Goal: Transaction & Acquisition: Purchase product/service

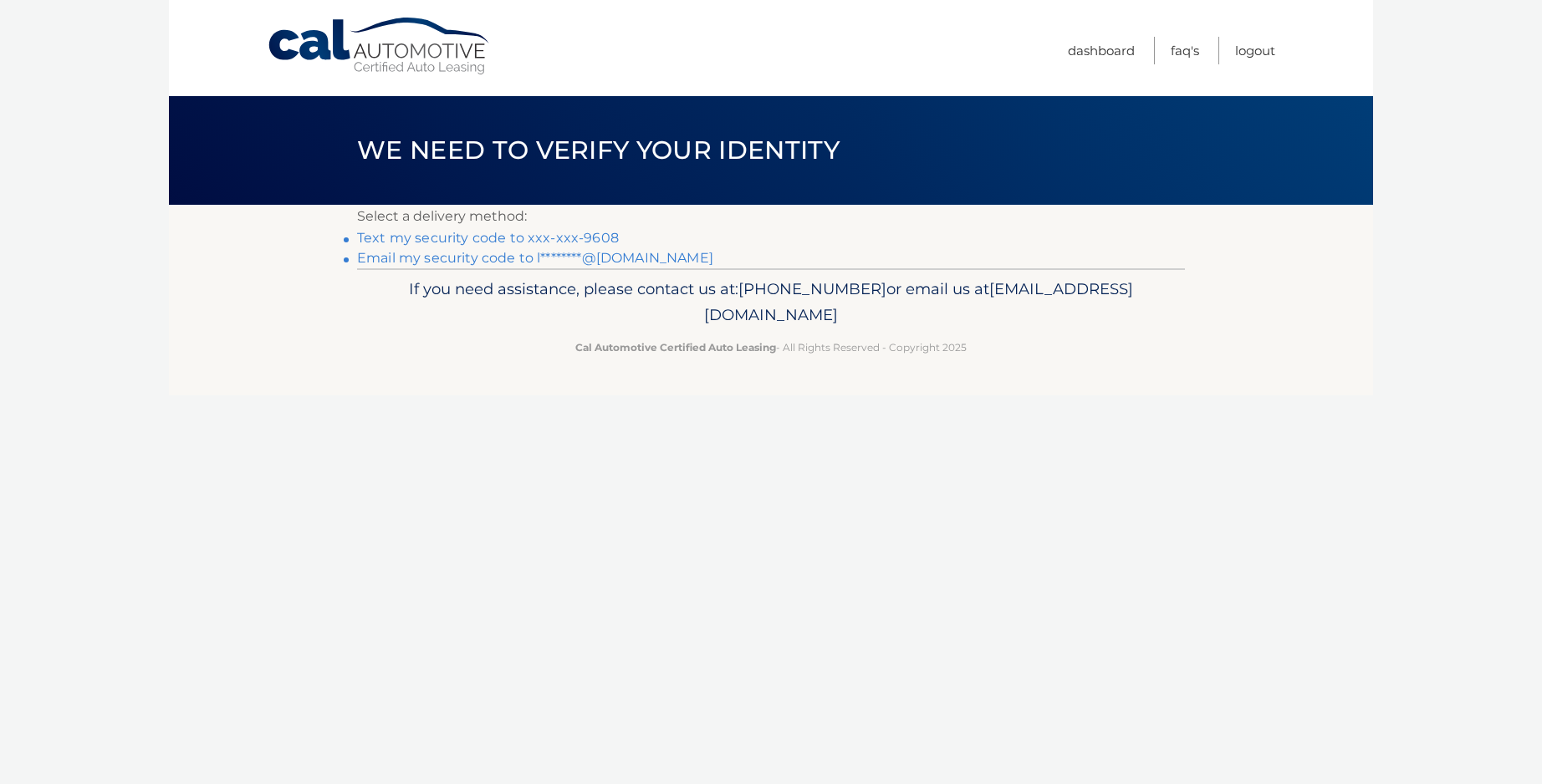
click at [600, 238] on link "Text my security code to xxx-xxx-9608" at bounding box center [487, 237] width 261 height 16
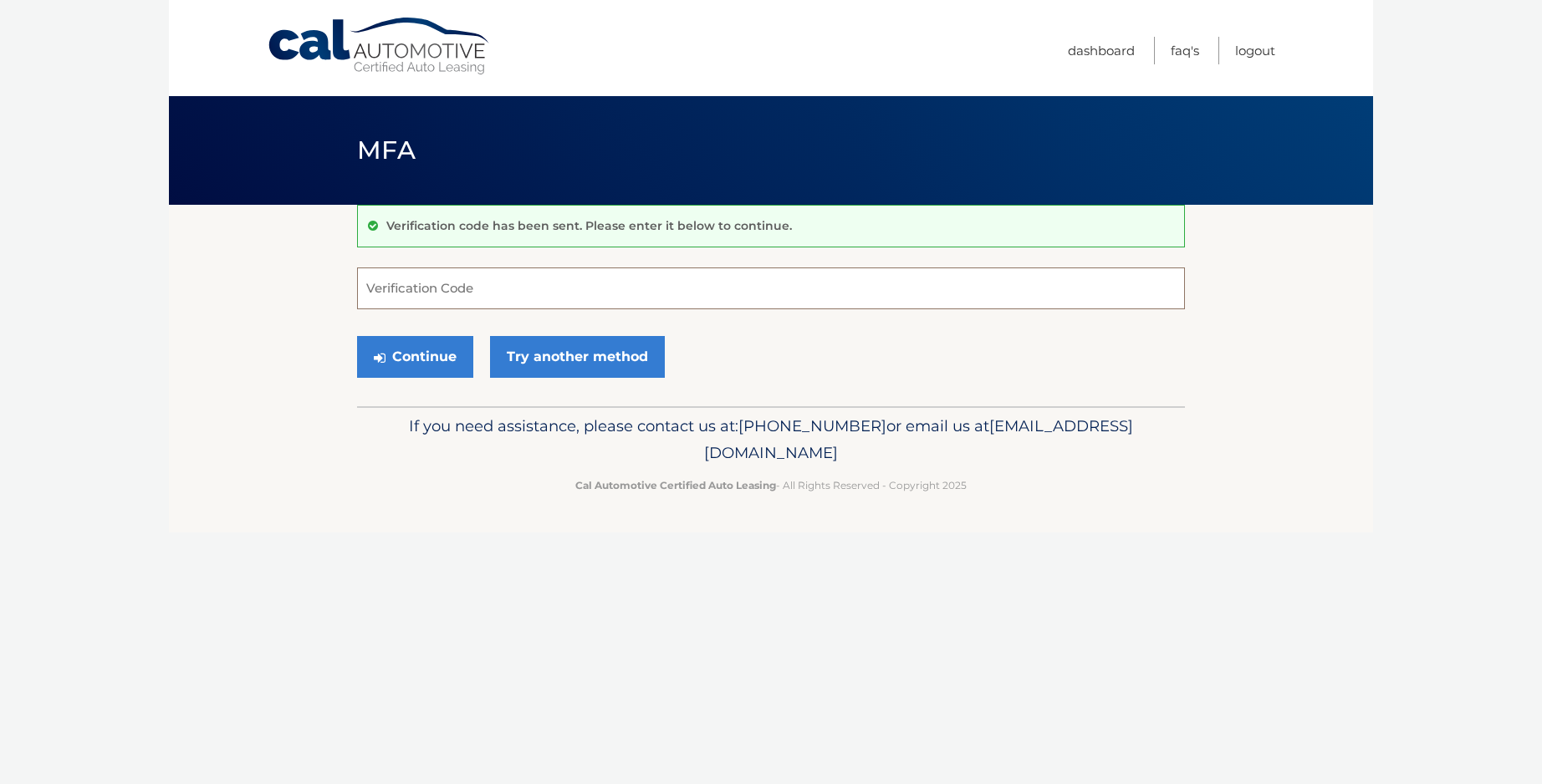
click at [431, 290] on input "Verification Code" at bounding box center [771, 288] width 828 height 42
type input "815863"
click at [424, 351] on button "Continue" at bounding box center [415, 356] width 117 height 42
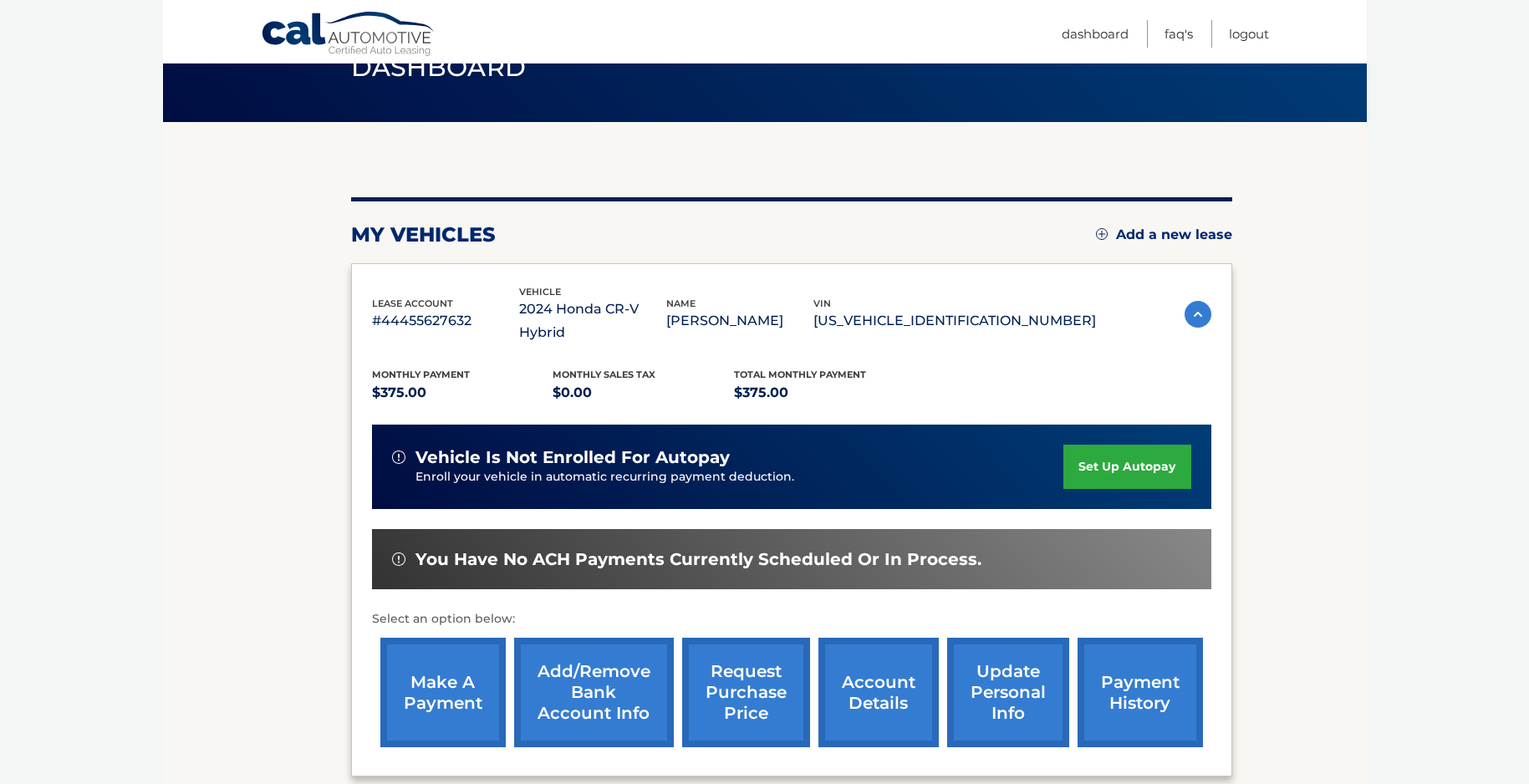
scroll to position [84, 0]
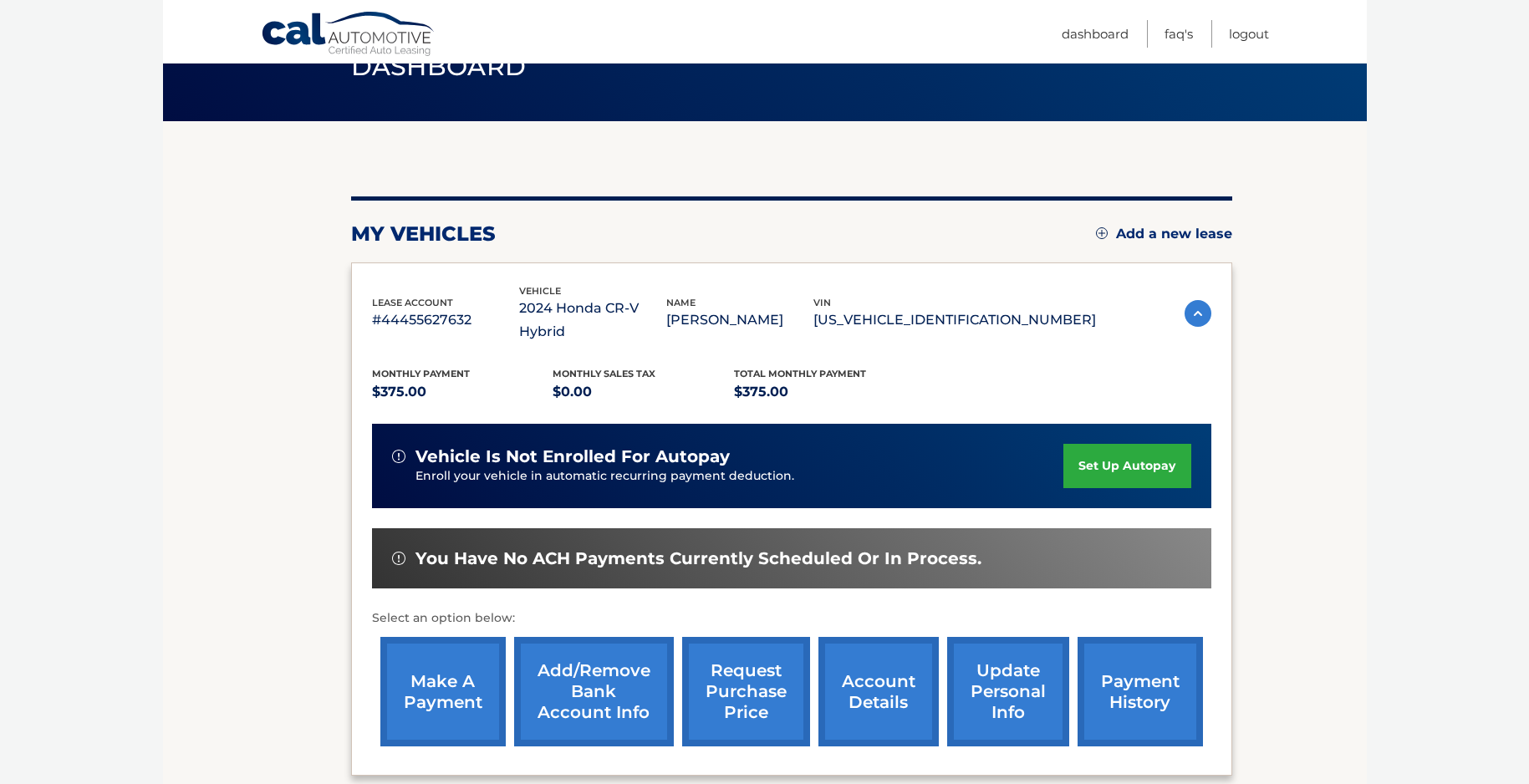
click at [1129, 682] on link "payment history" at bounding box center [1140, 691] width 125 height 110
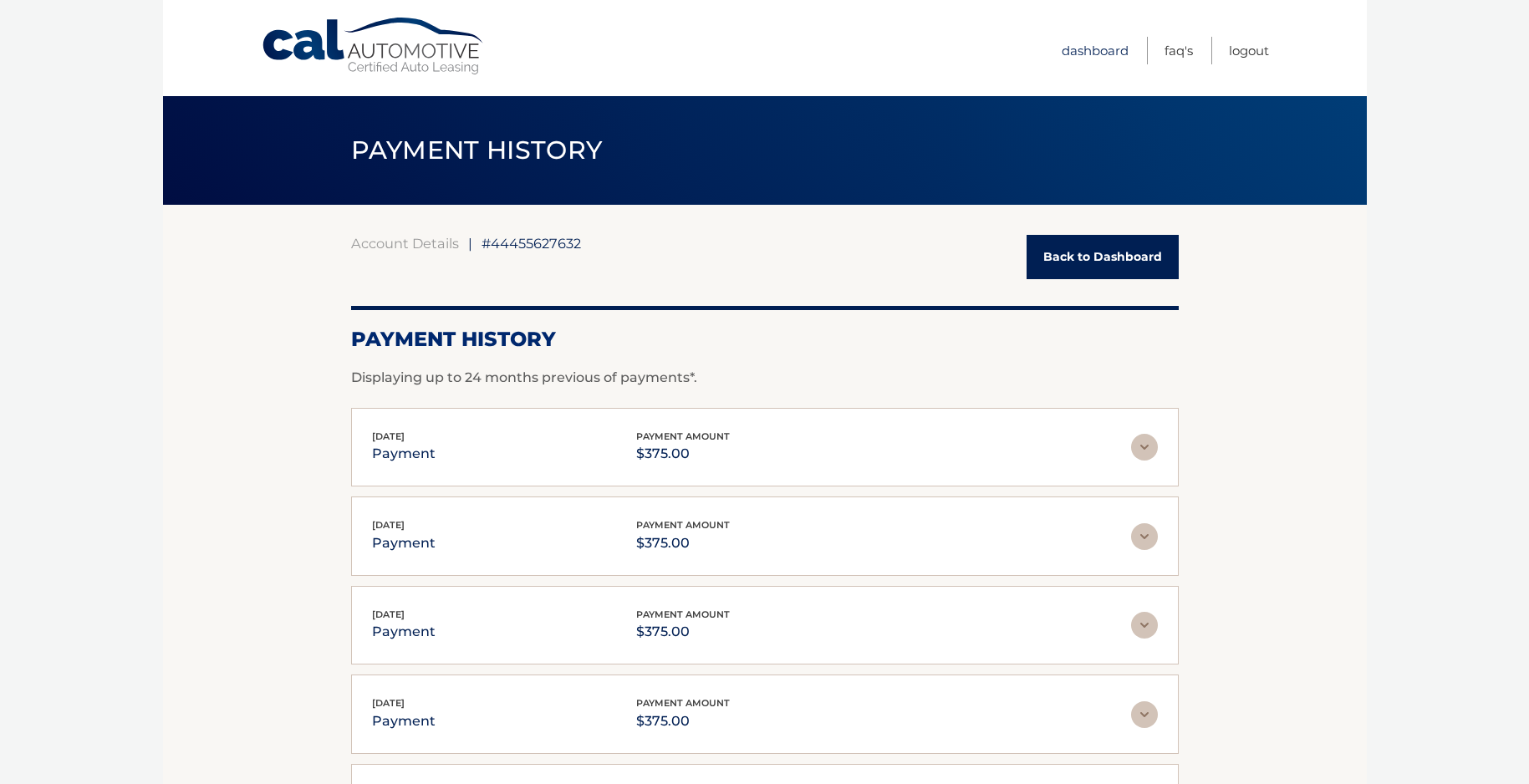
click at [1090, 46] on link "Dashboard" at bounding box center [1095, 51] width 67 height 27
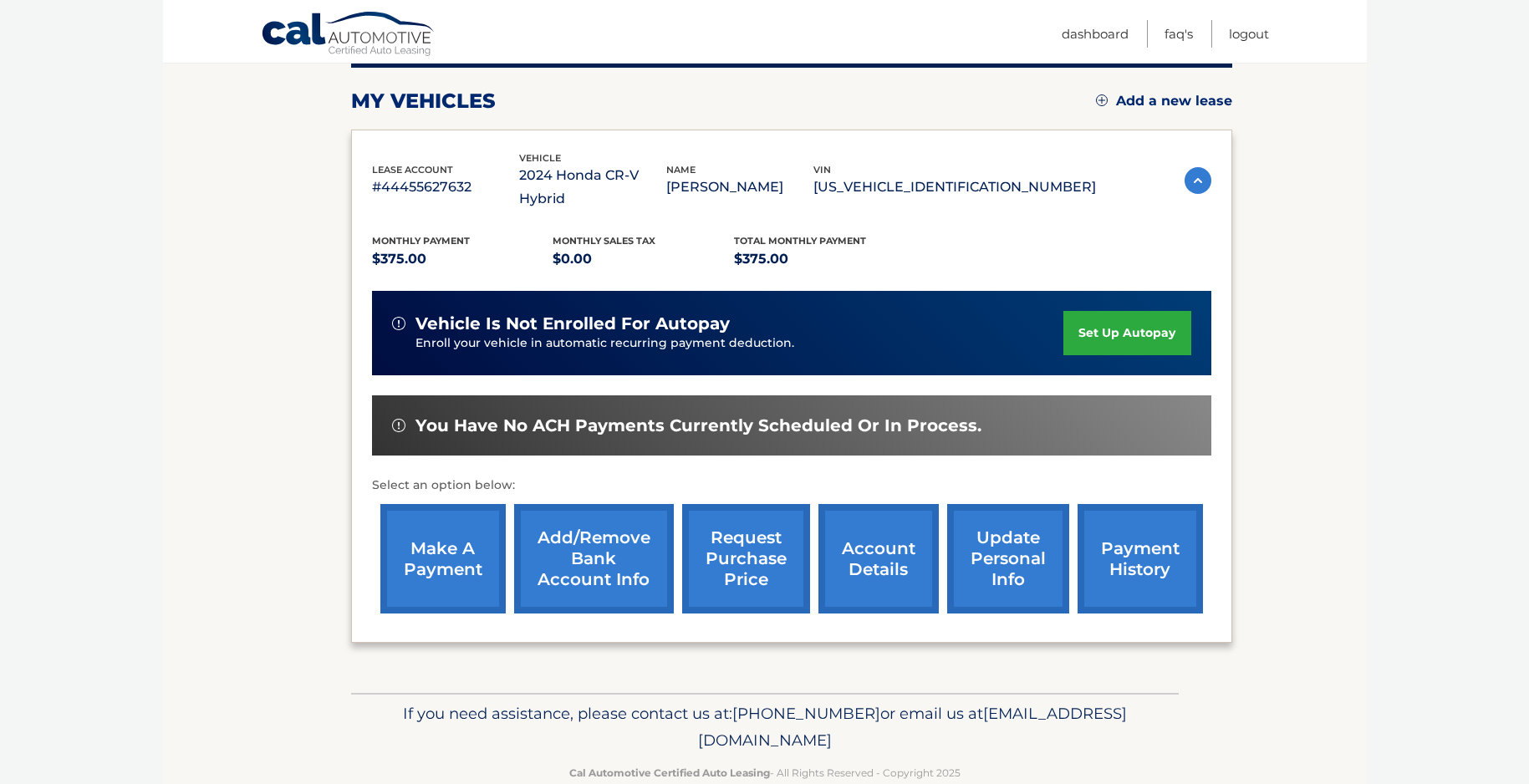
scroll to position [229, 0]
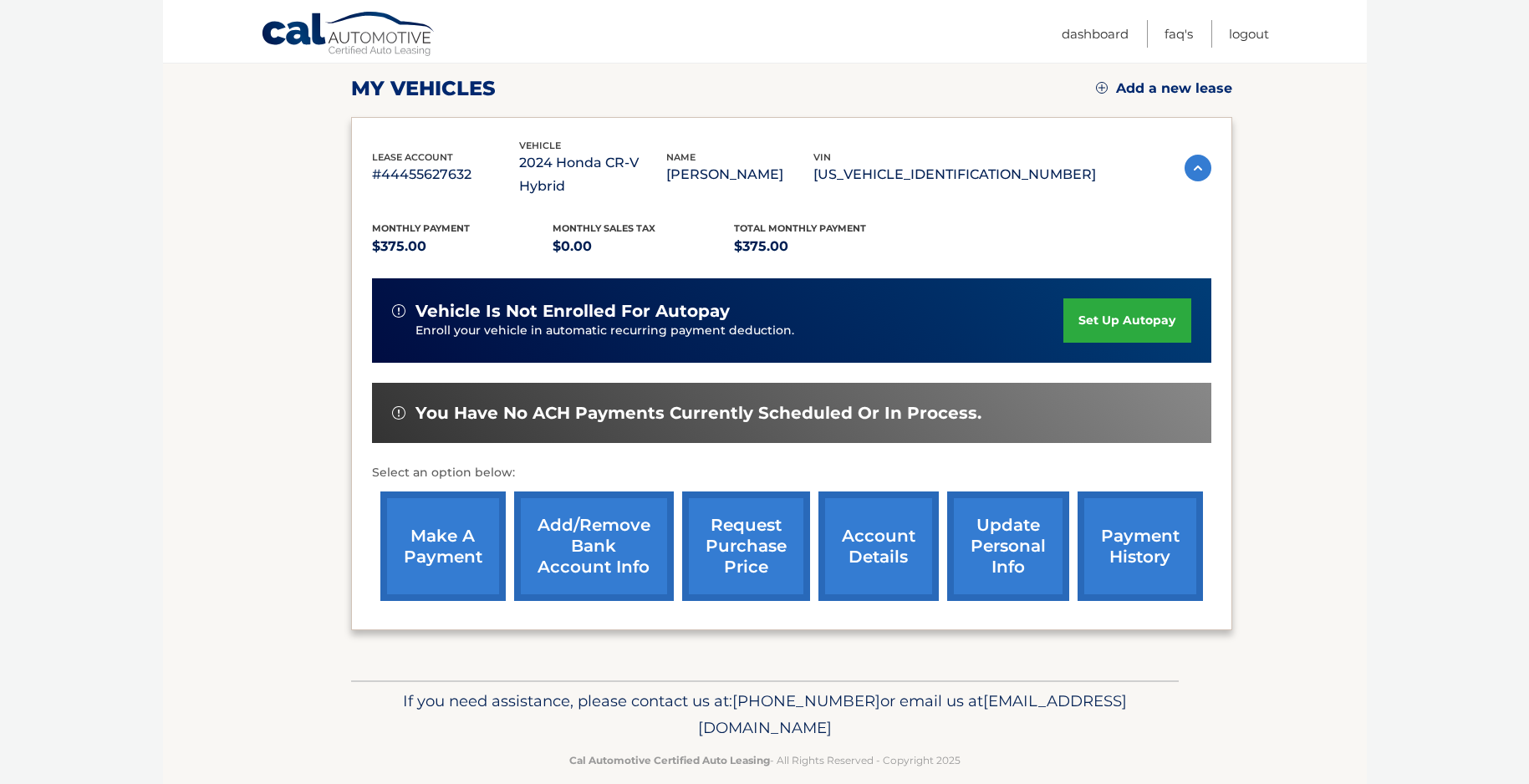
click at [441, 562] on link "make a payment" at bounding box center [443, 547] width 125 height 110
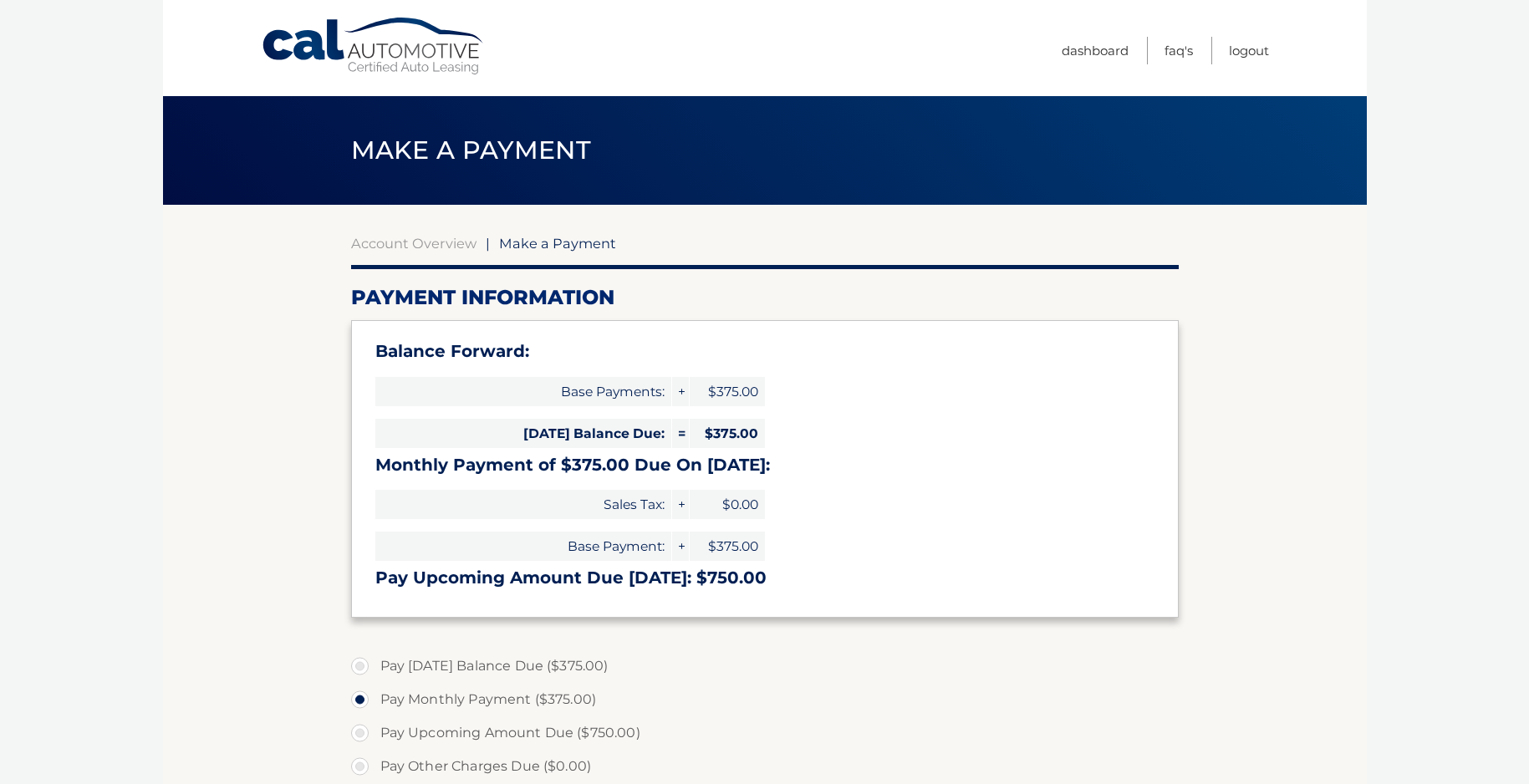
select select "OTc4NDI4MjMtNzYwMy00NGJkLTljYjEtODQ4ZjQ0Y2E4Mzky"
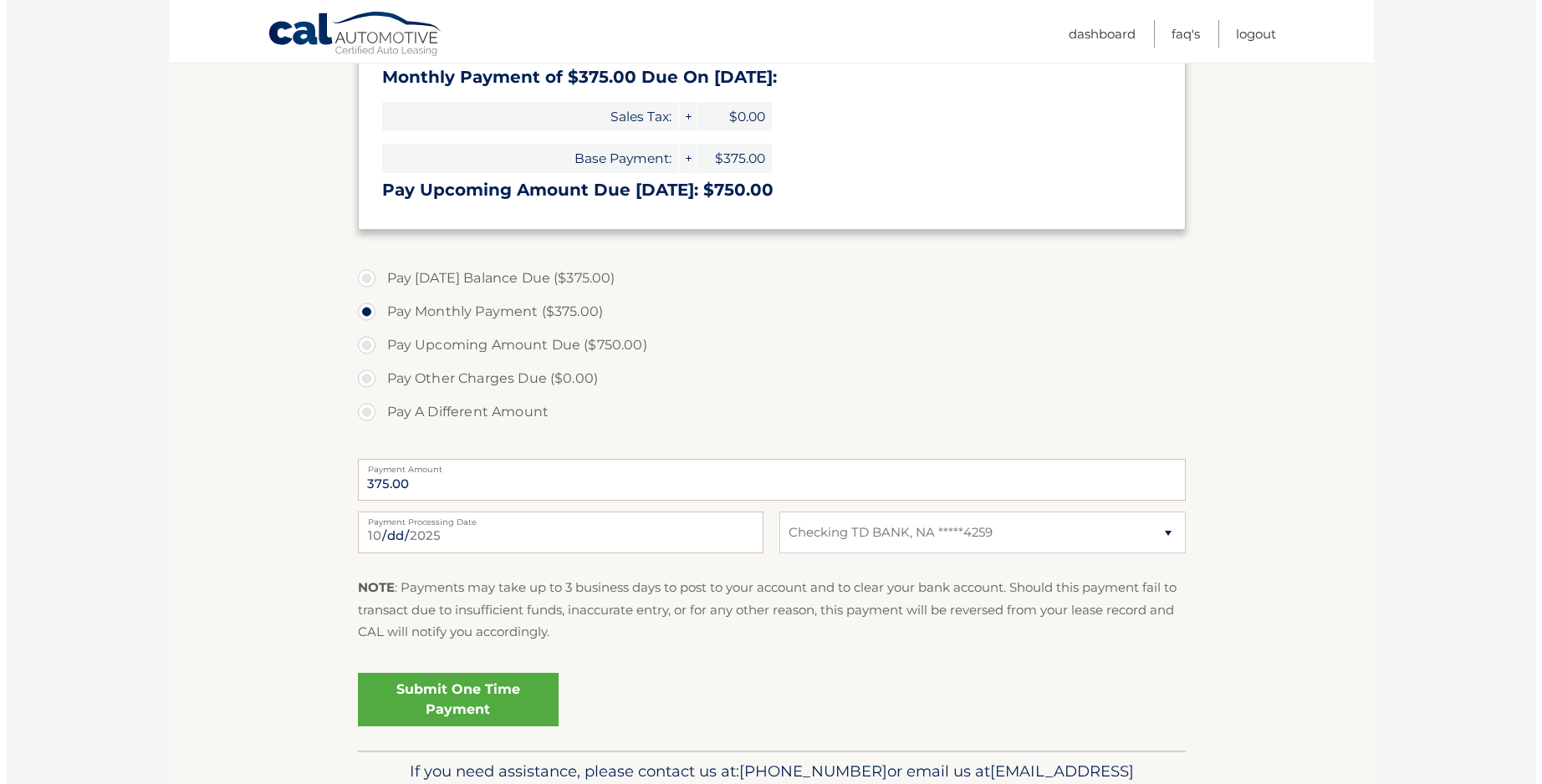
scroll to position [418, 0]
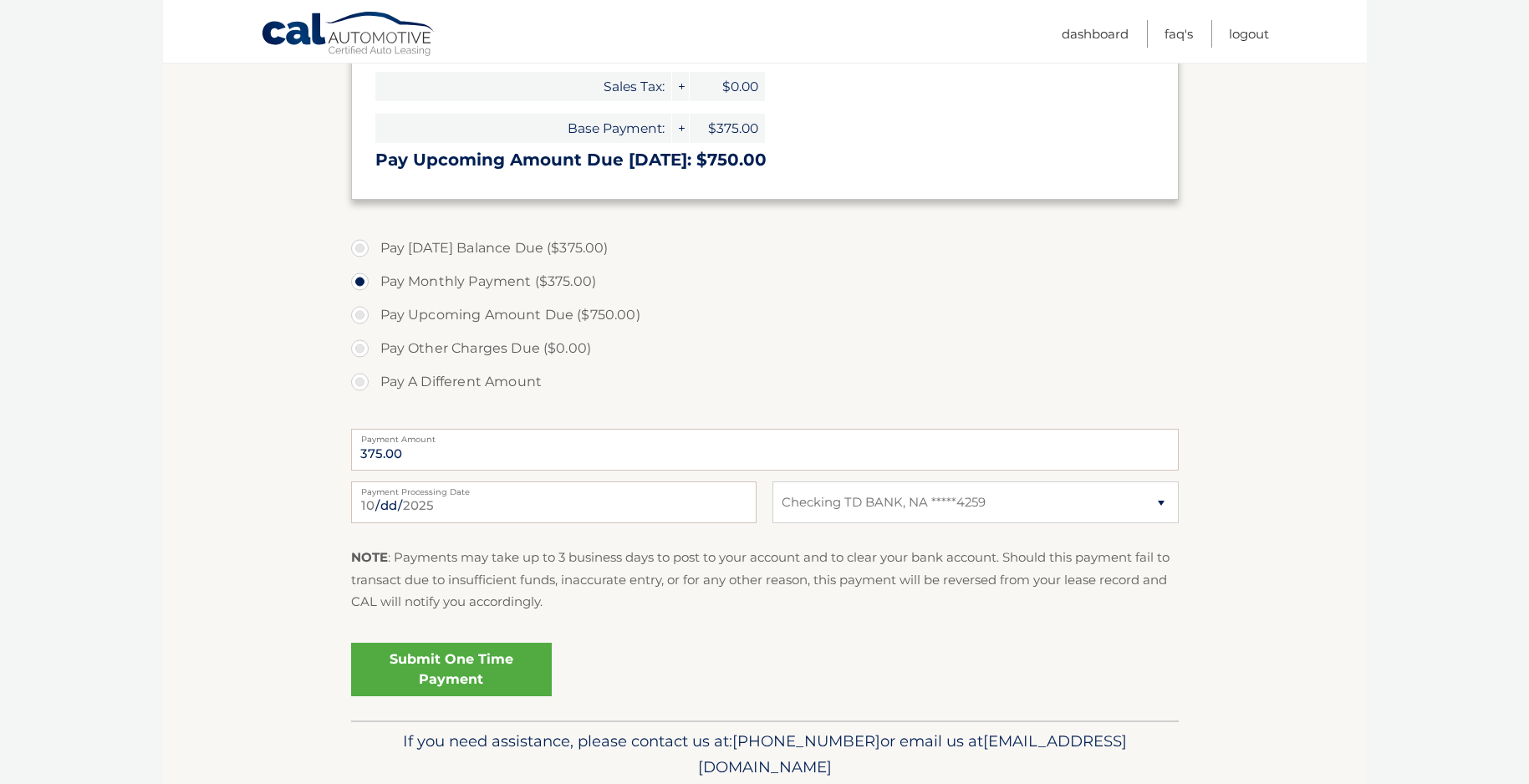
click at [498, 665] on link "Submit One Time Payment" at bounding box center [452, 669] width 201 height 53
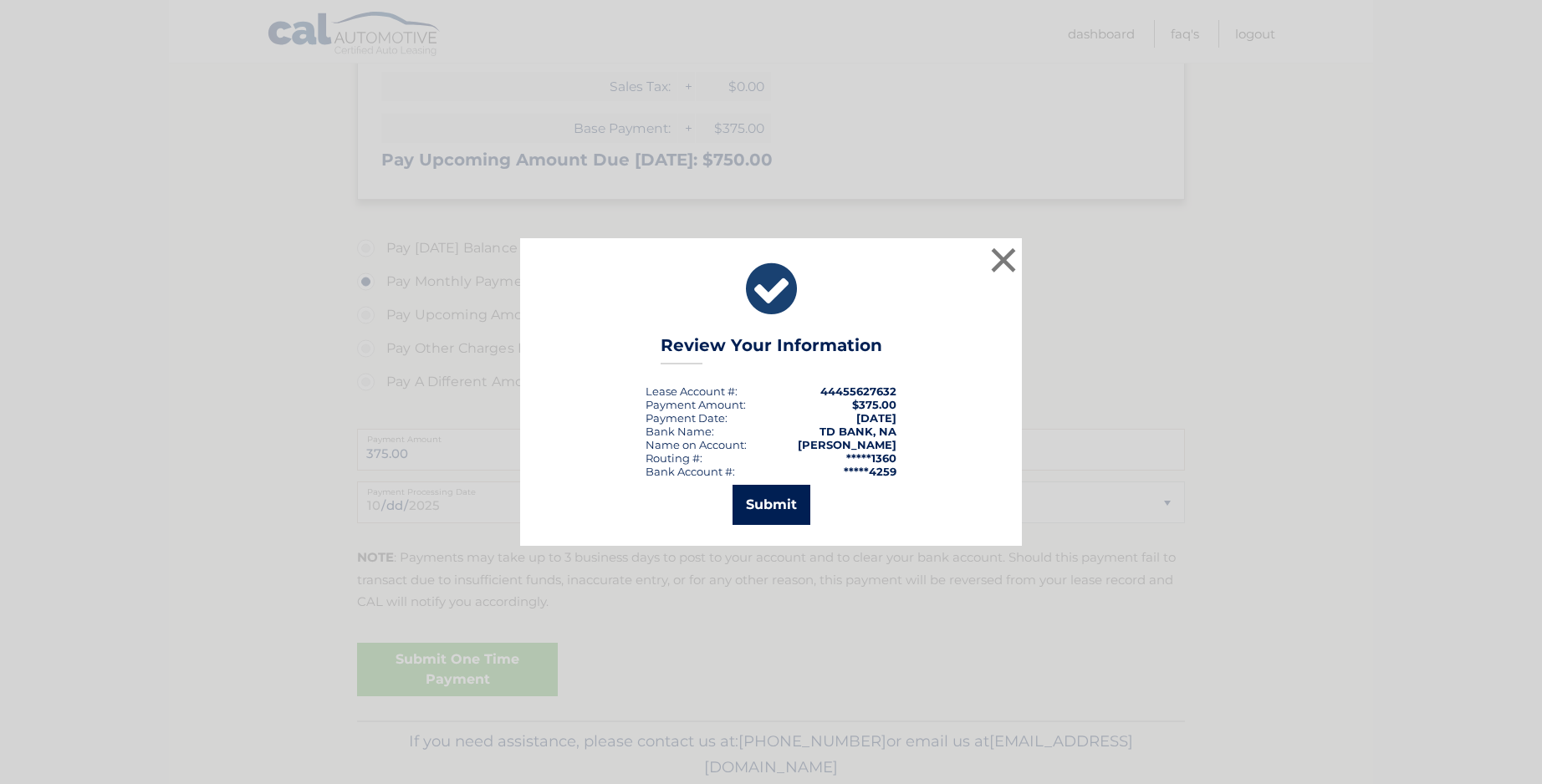
click at [780, 502] on button "Submit" at bounding box center [771, 505] width 78 height 40
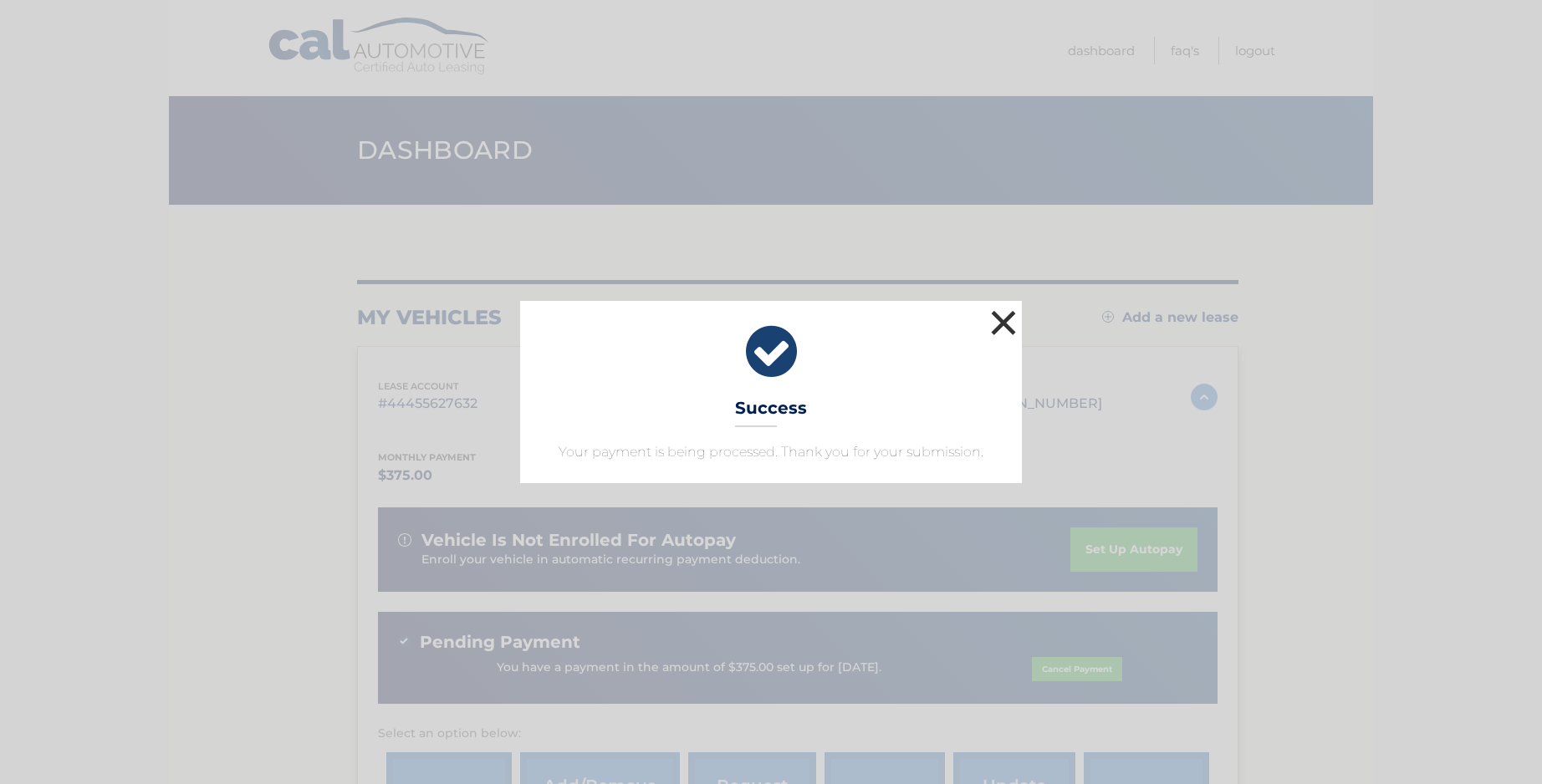
click at [1001, 314] on button "×" at bounding box center [1003, 322] width 33 height 33
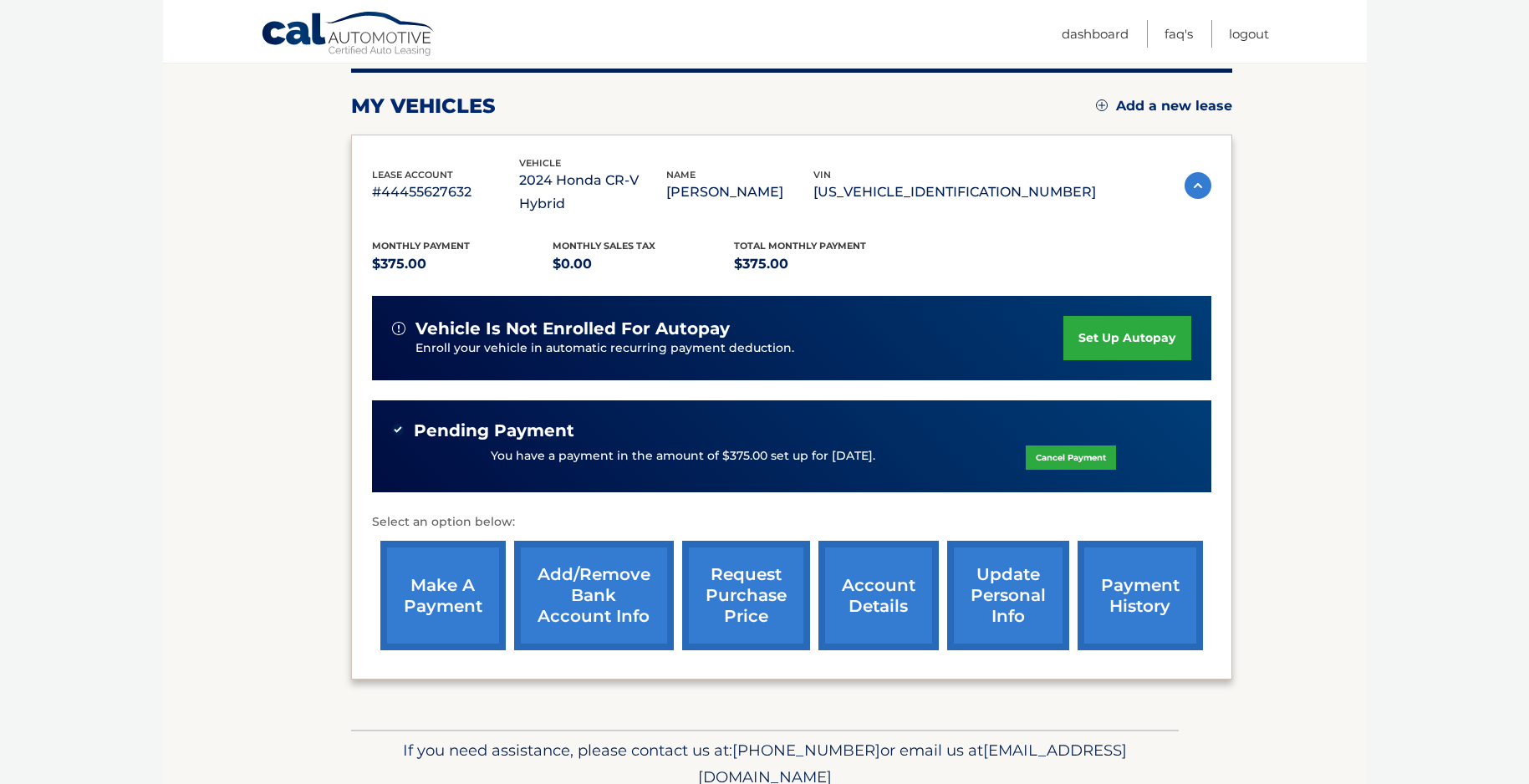
scroll to position [251, 0]
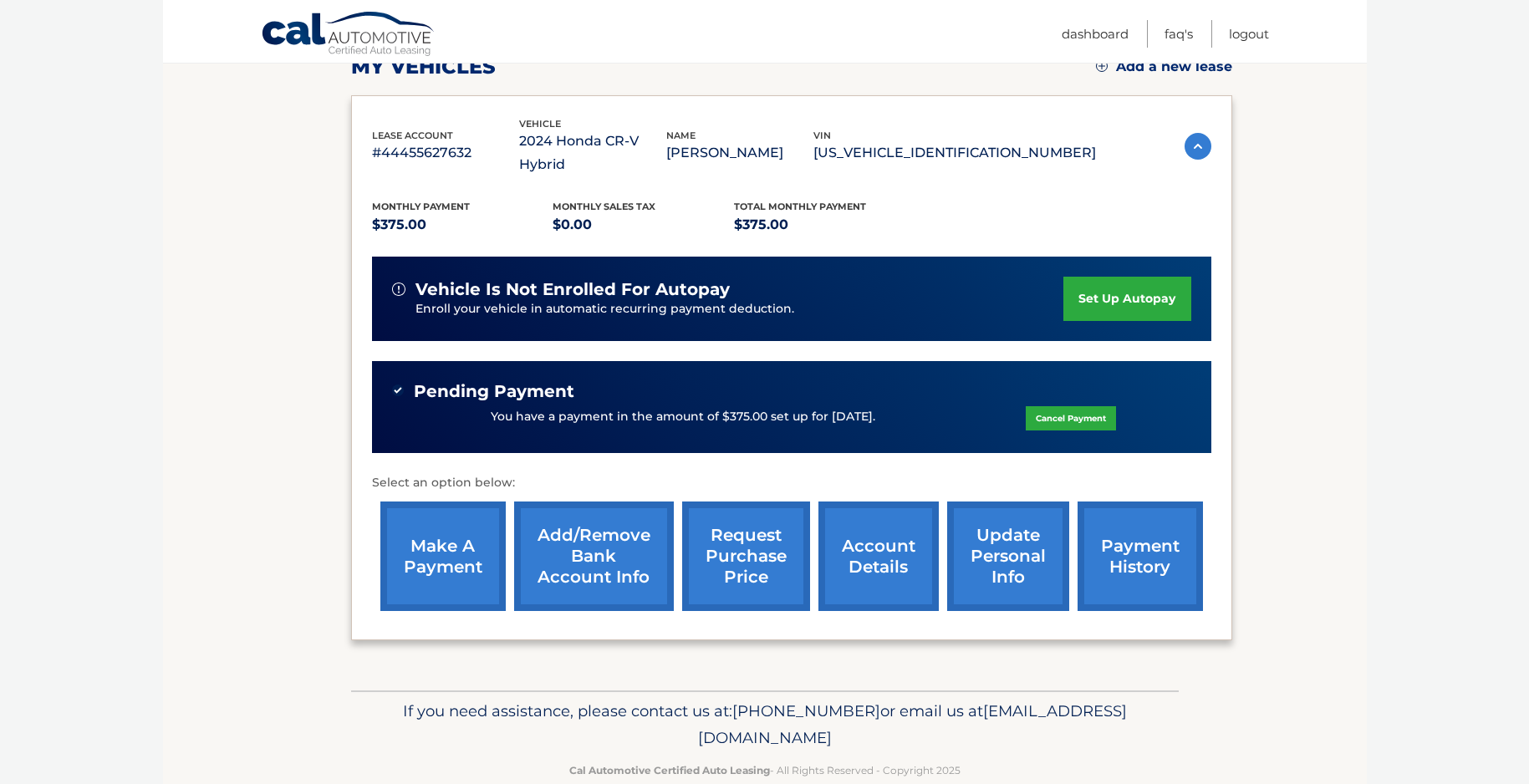
click at [405, 548] on link "make a payment" at bounding box center [443, 556] width 125 height 110
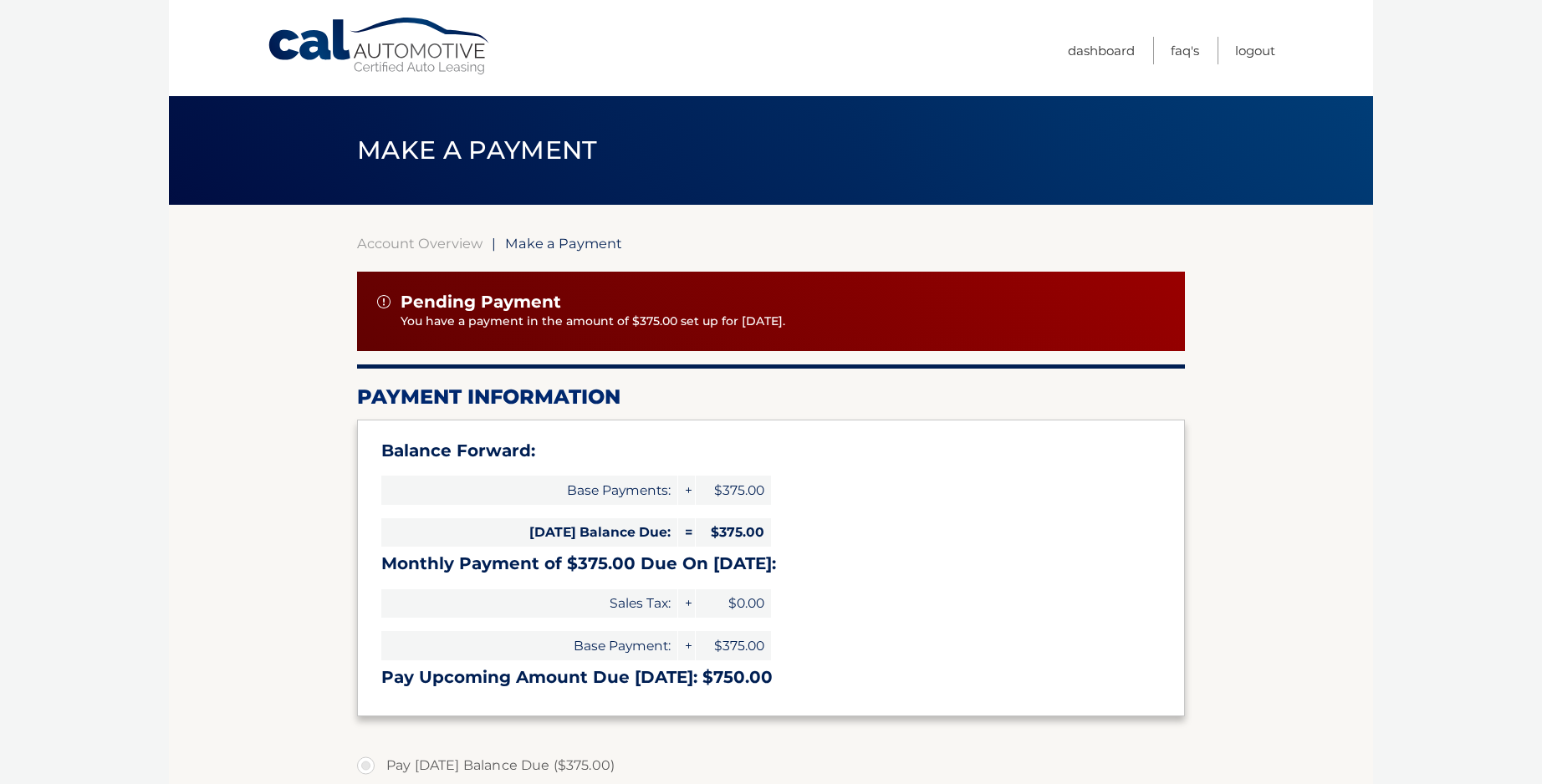
select select "OTc4NDI4MjMtNzYwMy00NGJkLTljYjEtODQ4ZjQ0Y2E4Mzky"
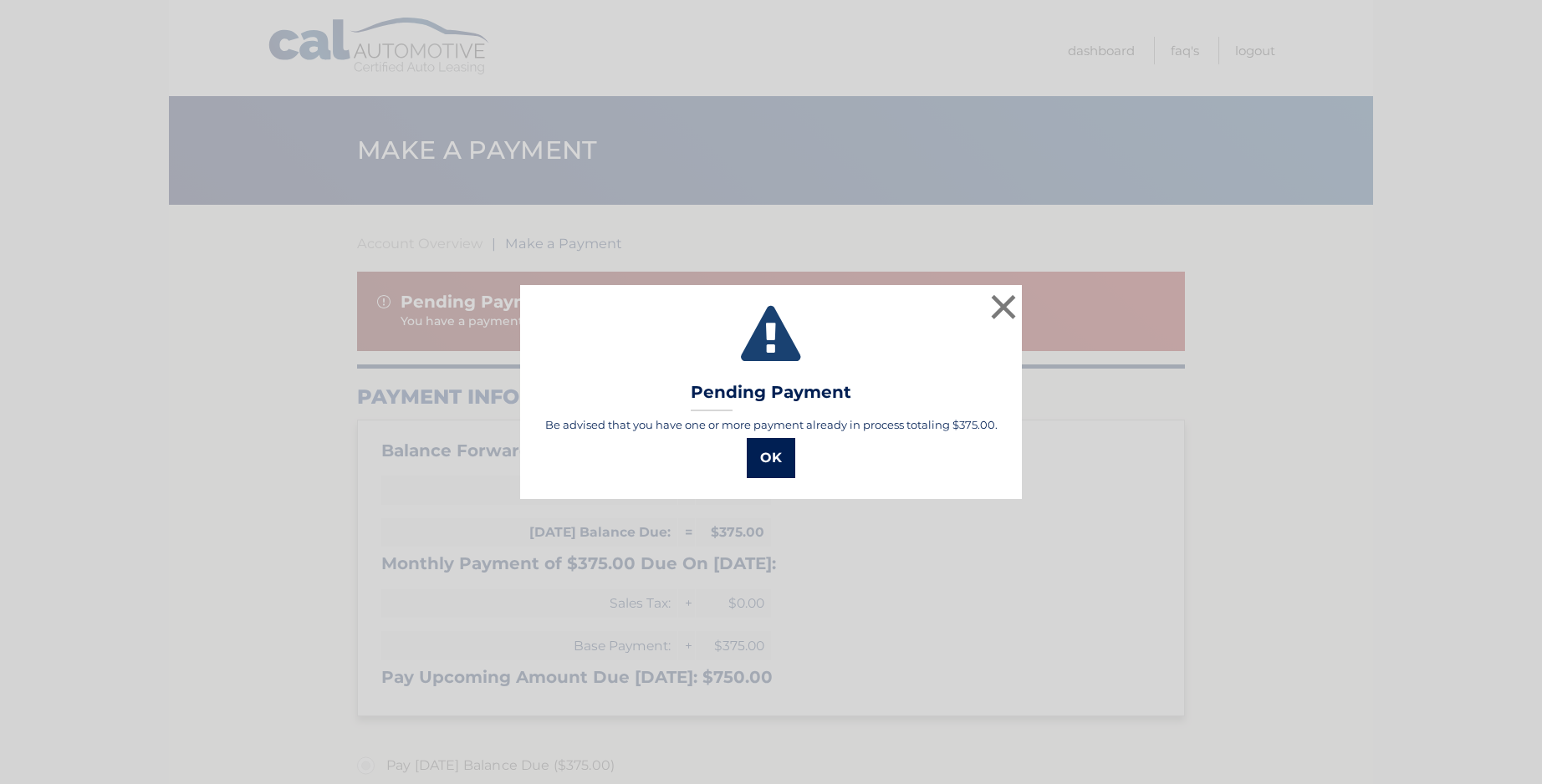
click at [765, 457] on button "OK" at bounding box center [771, 458] width 49 height 40
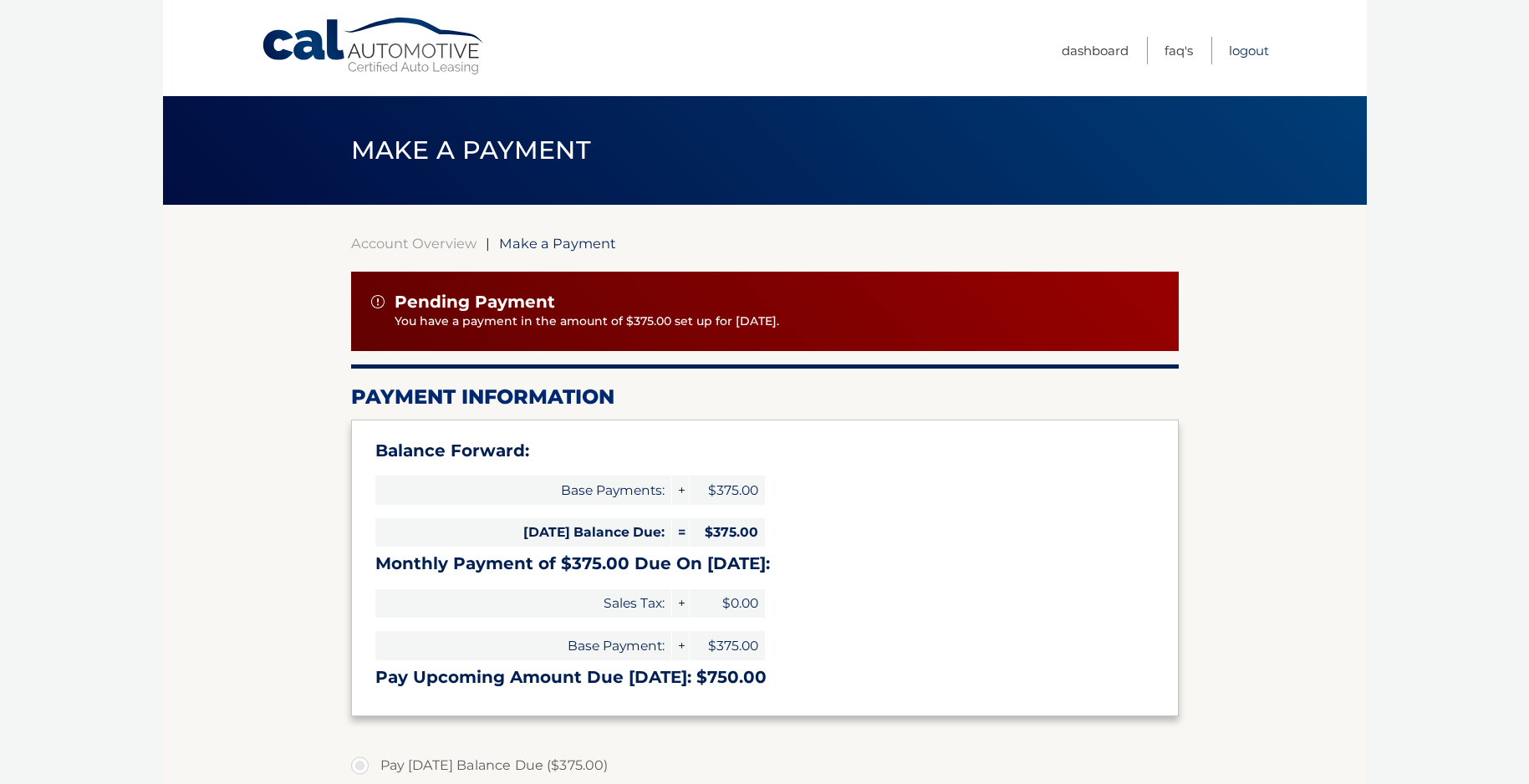
click at [1240, 49] on link "Logout" at bounding box center [1249, 51] width 40 height 27
